Goal: Transaction & Acquisition: Purchase product/service

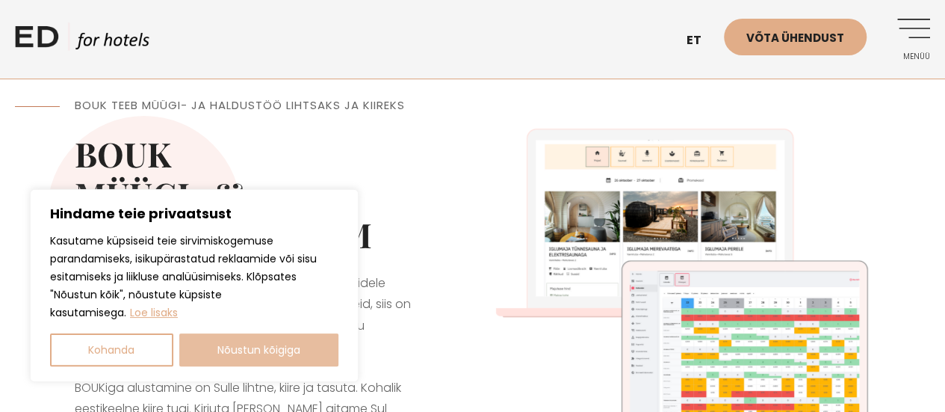
drag, startPoint x: 251, startPoint y: 350, endPoint x: 258, endPoint y: 347, distance: 7.8
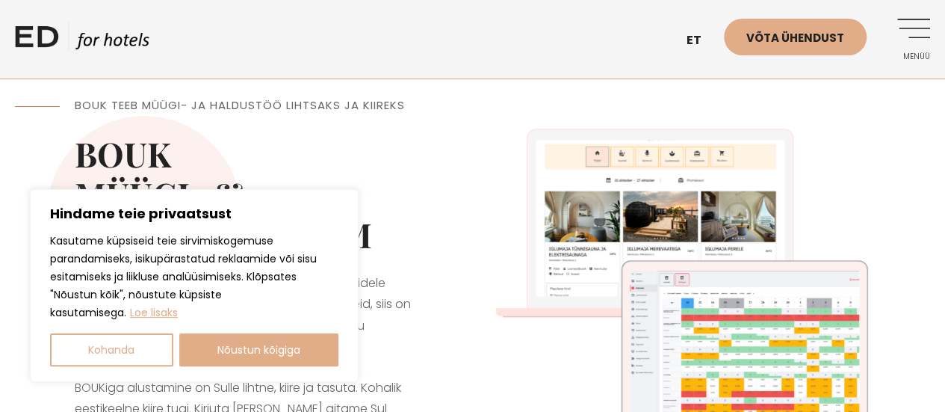
click at [251, 350] on button "Nõustun kõigiga" at bounding box center [259, 349] width 160 height 33
checkbox input "true"
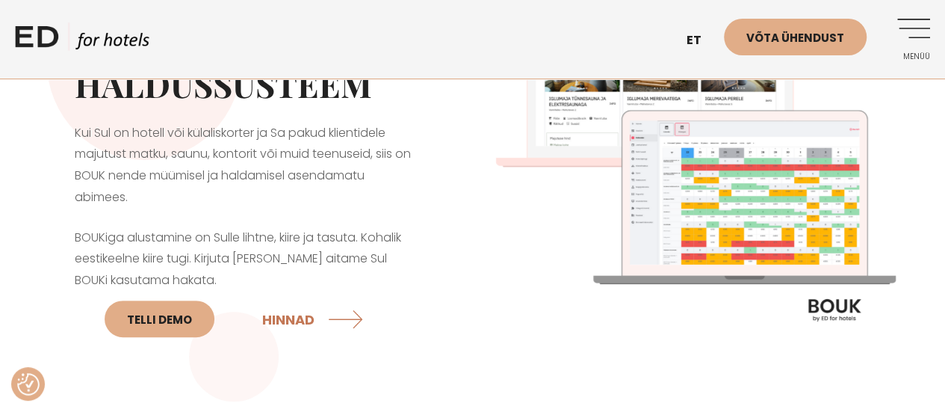
scroll to position [149, 0]
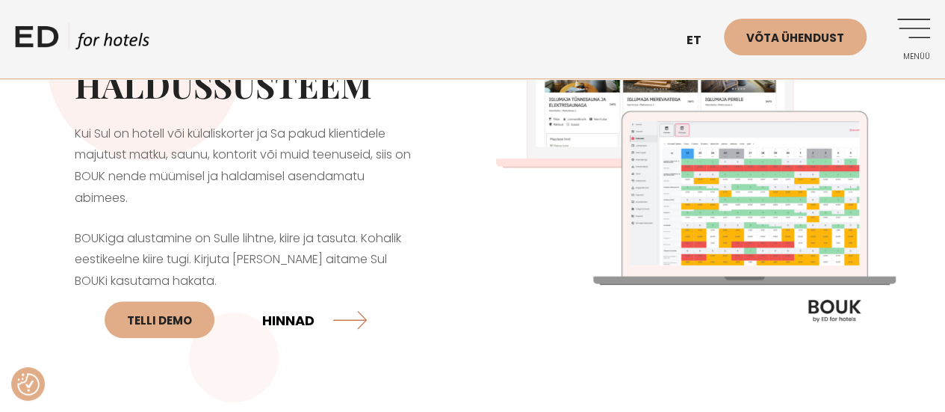
click at [283, 318] on link "HINNAD" at bounding box center [314, 320] width 105 height 40
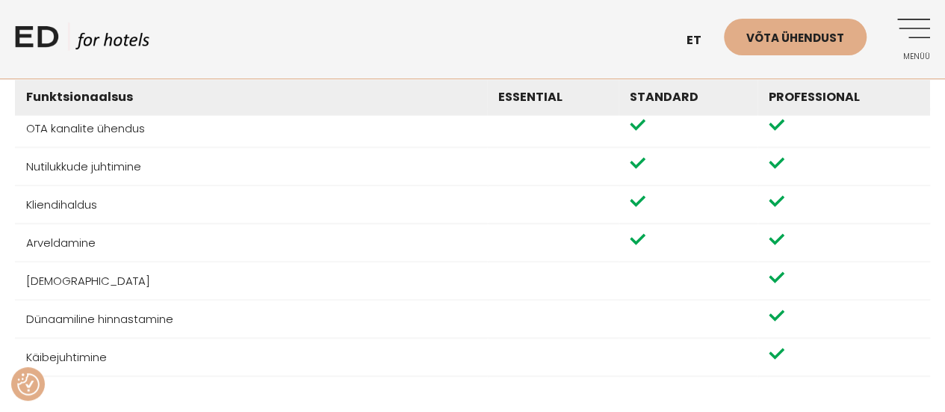
scroll to position [1494, 0]
